Goal: Find contact information: Find contact information

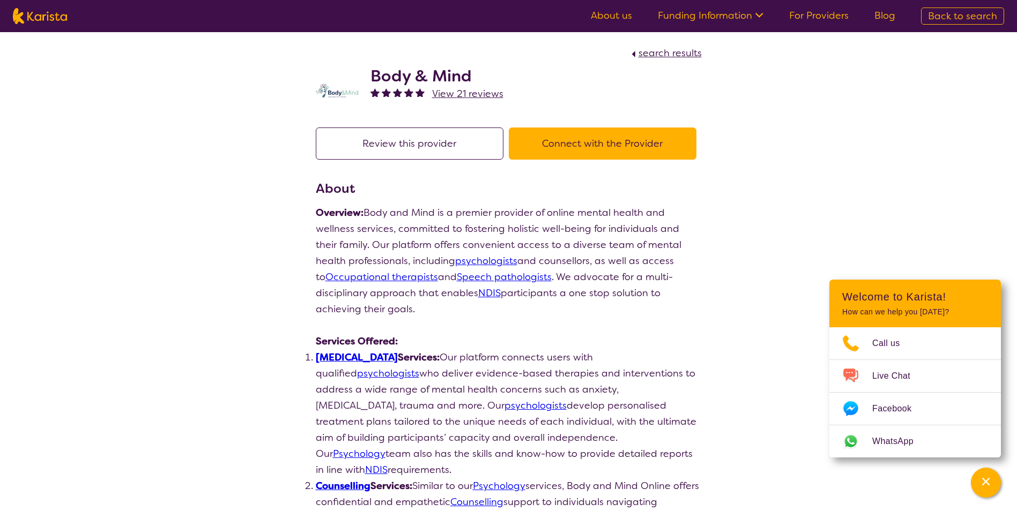
click at [667, 50] on span "search results" at bounding box center [669, 53] width 63 height 13
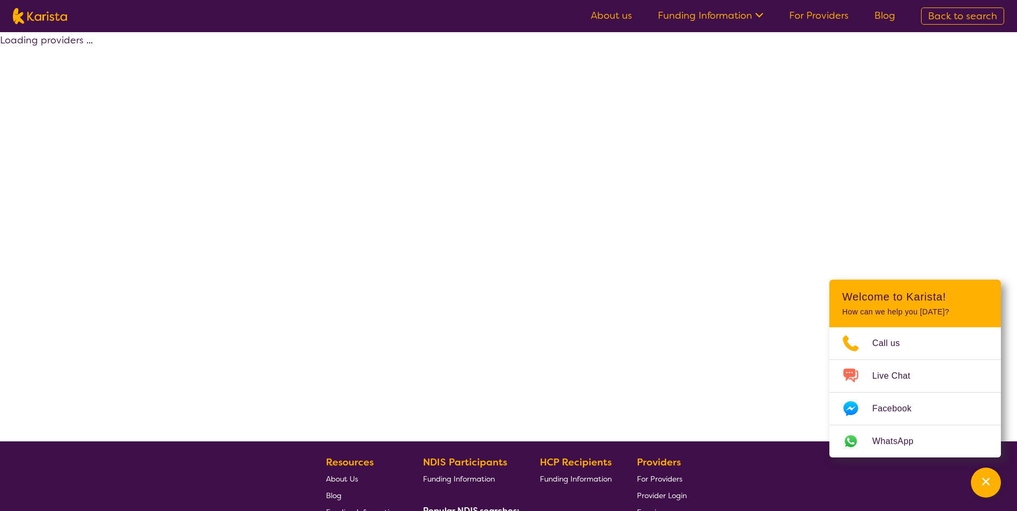
select select "by_score"
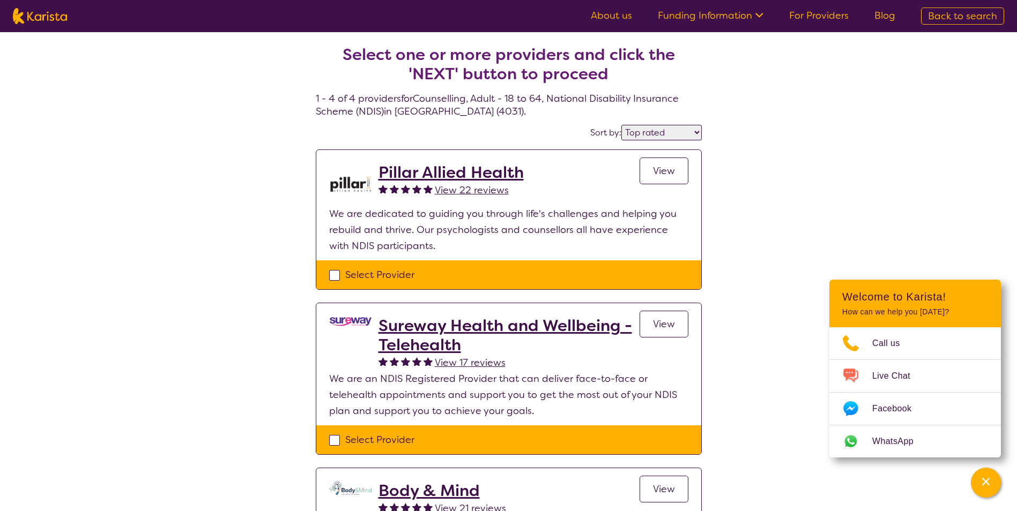
click at [466, 174] on h2 "Pillar Allied Health" at bounding box center [450, 172] width 145 height 19
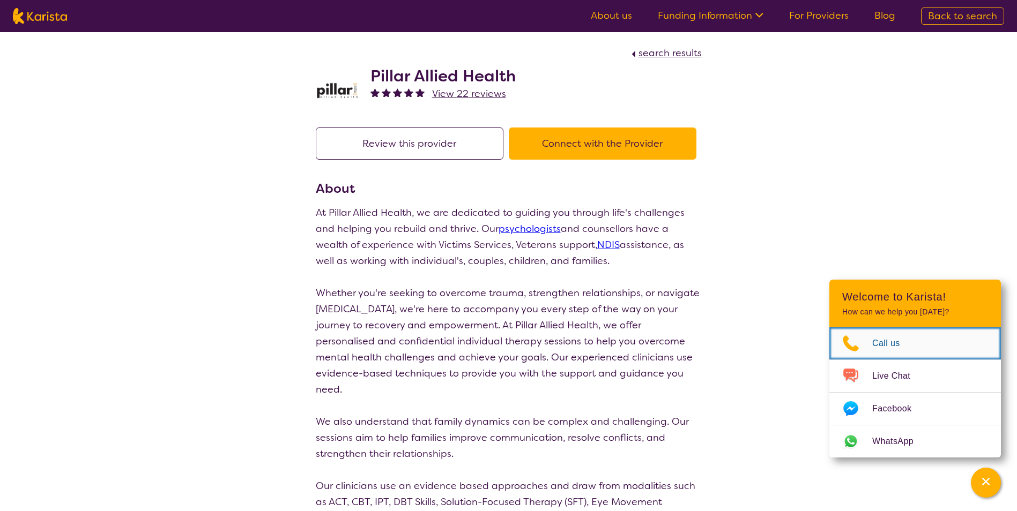
click at [898, 348] on span "Call us" at bounding box center [892, 343] width 41 height 16
click at [587, 146] on button "Connect with the Provider" at bounding box center [603, 144] width 188 height 32
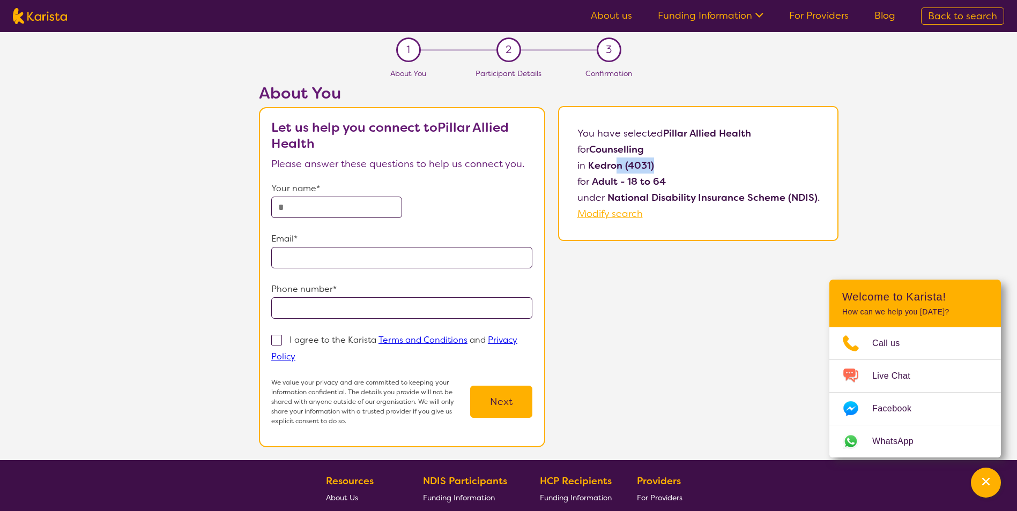
drag, startPoint x: 619, startPoint y: 167, endPoint x: 690, endPoint y: 166, distance: 71.3
click at [690, 166] on p "in [GEOGRAPHIC_DATA] (4031)" at bounding box center [698, 166] width 242 height 16
drag, startPoint x: 690, startPoint y: 166, endPoint x: 692, endPoint y: 176, distance: 10.9
click at [692, 176] on p "for Adult - 18 to 64" at bounding box center [698, 182] width 242 height 16
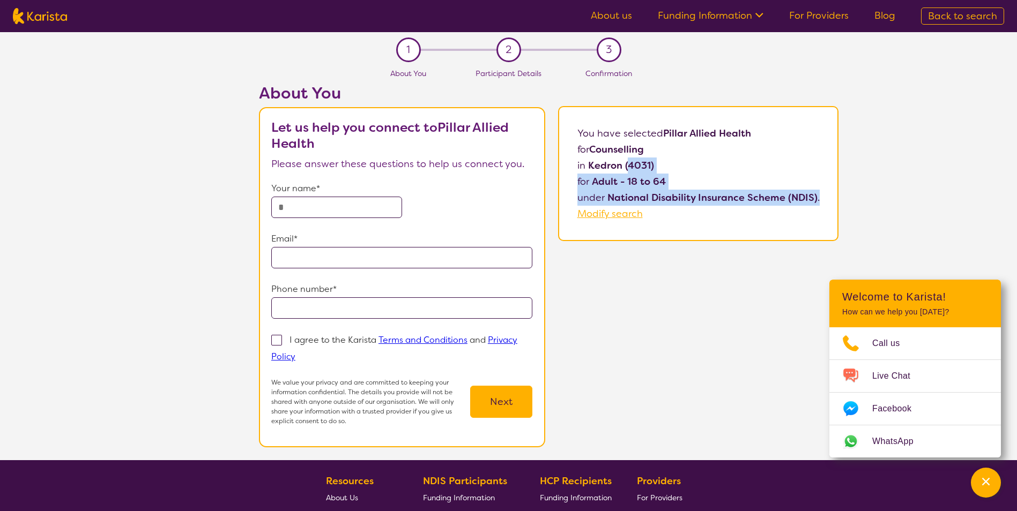
drag, startPoint x: 631, startPoint y: 165, endPoint x: 842, endPoint y: 199, distance: 214.4
click at [842, 199] on div "About You Let us help you connect to Pillar Allied Health Please answer these q…" at bounding box center [548, 272] width 936 height 377
drag, startPoint x: 842, startPoint y: 199, endPoint x: 749, endPoint y: 196, distance: 93.8
click at [767, 202] on b "National Disability Insurance Scheme (NDIS)" at bounding box center [712, 197] width 210 height 13
